Goal: Transaction & Acquisition: Purchase product/service

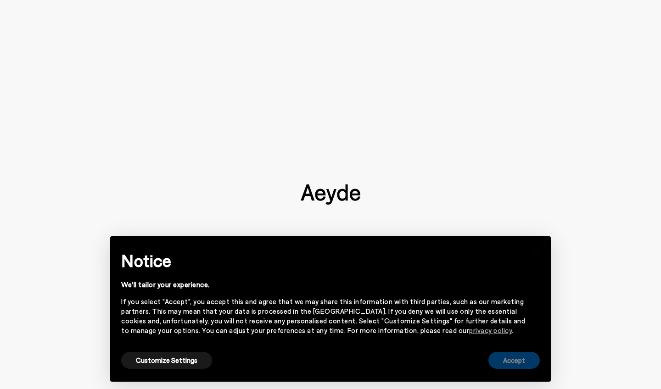
click at [510, 363] on button "Accept" at bounding box center [513, 360] width 51 height 17
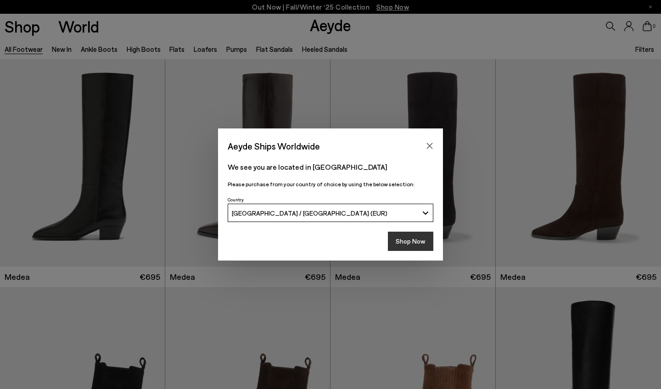
click at [424, 243] on button "Shop Now" at bounding box center [410, 241] width 45 height 19
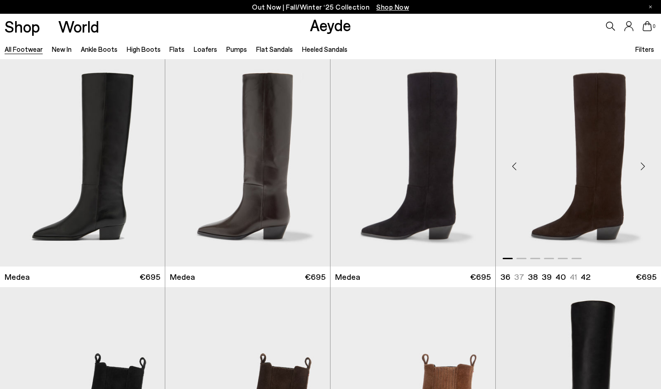
click at [599, 153] on img "1 / 6" at bounding box center [578, 162] width 165 height 207
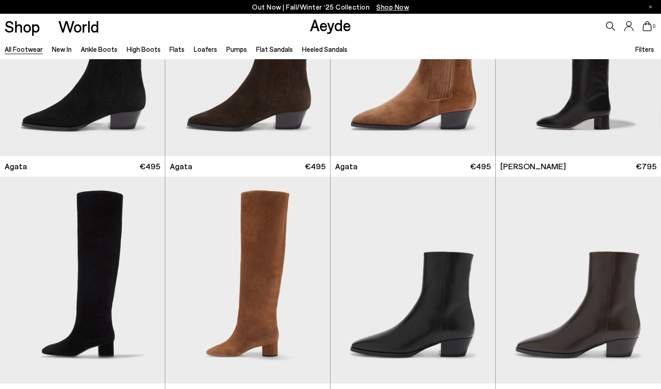
scroll to position [355, 0]
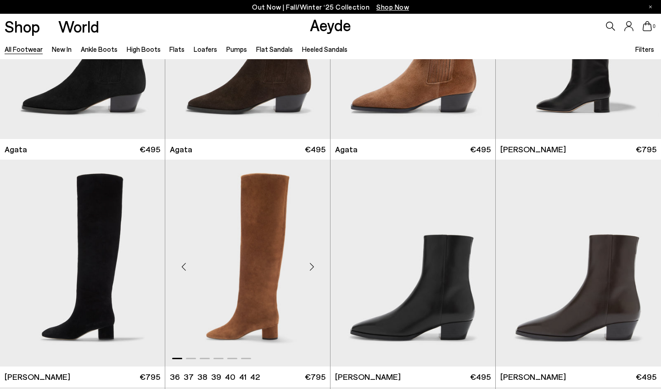
click at [272, 219] on img "1 / 6" at bounding box center [247, 263] width 165 height 207
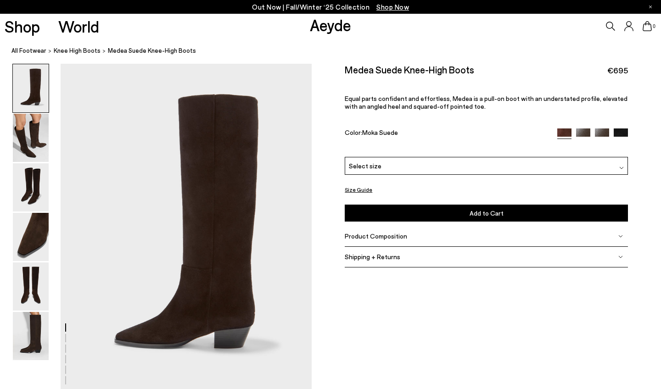
click at [584, 131] on img at bounding box center [583, 135] width 14 height 14
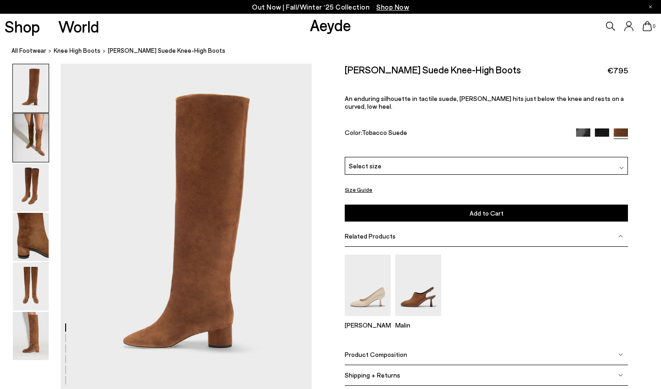
click at [32, 134] on img at bounding box center [31, 138] width 36 height 48
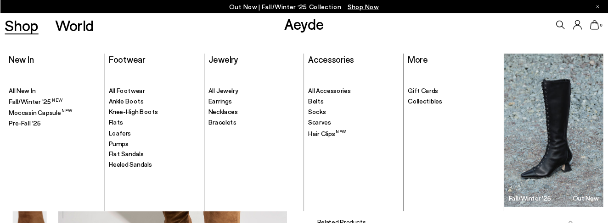
scroll to position [336, 0]
